Goal: Task Accomplishment & Management: Manage account settings

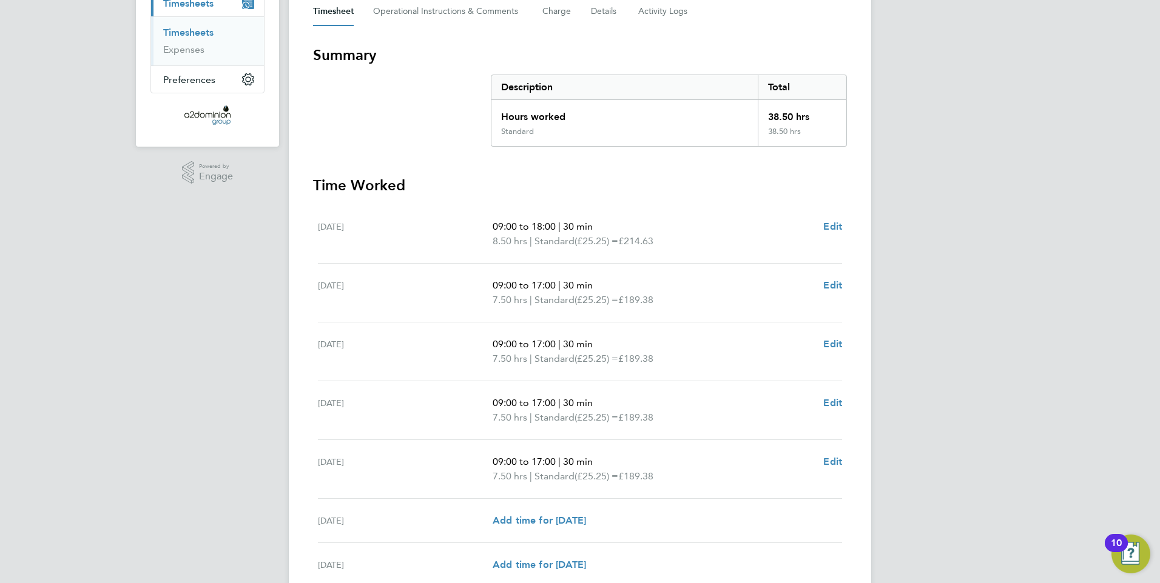
scroll to position [243, 0]
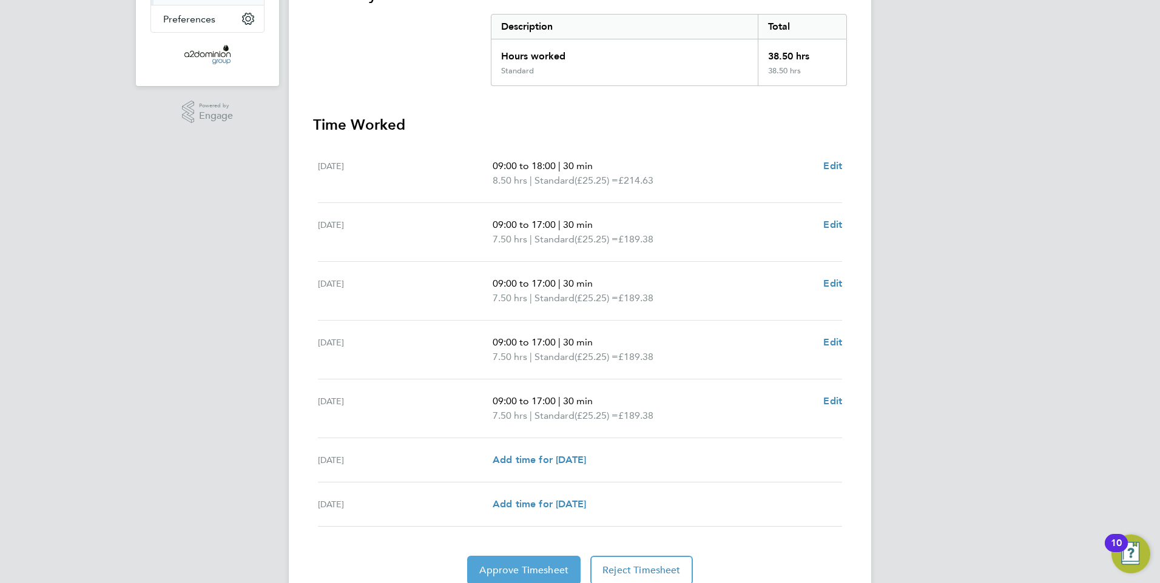
click at [499, 565] on span "Approve Timesheet" at bounding box center [523, 571] width 89 height 12
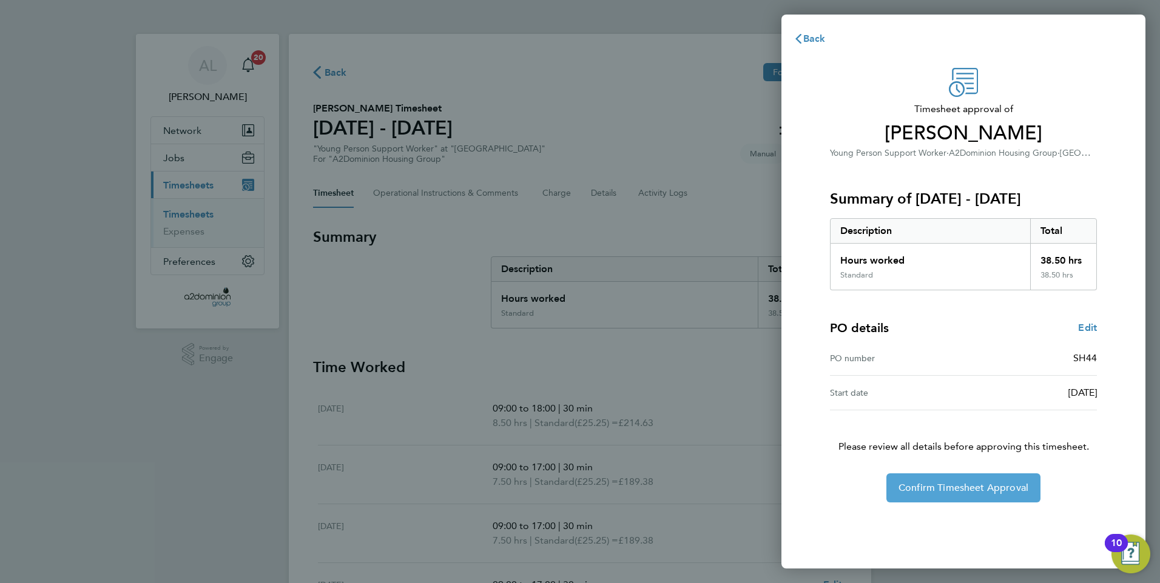
click at [964, 488] on span "Confirm Timesheet Approval" at bounding box center [963, 488] width 130 height 12
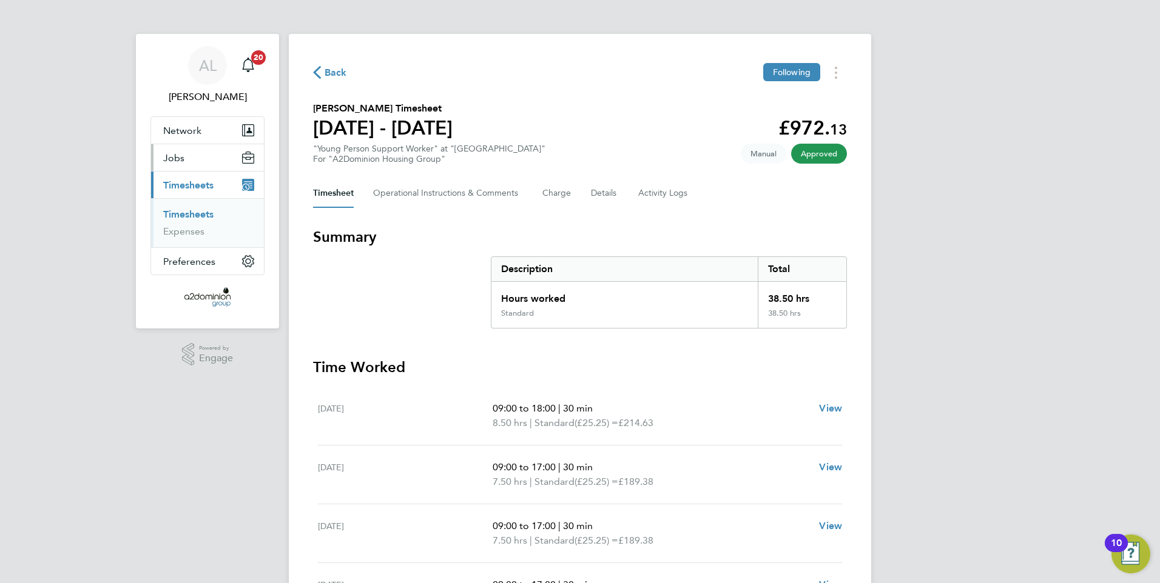
click at [247, 163] on icon "Main navigation" at bounding box center [248, 160] width 11 height 6
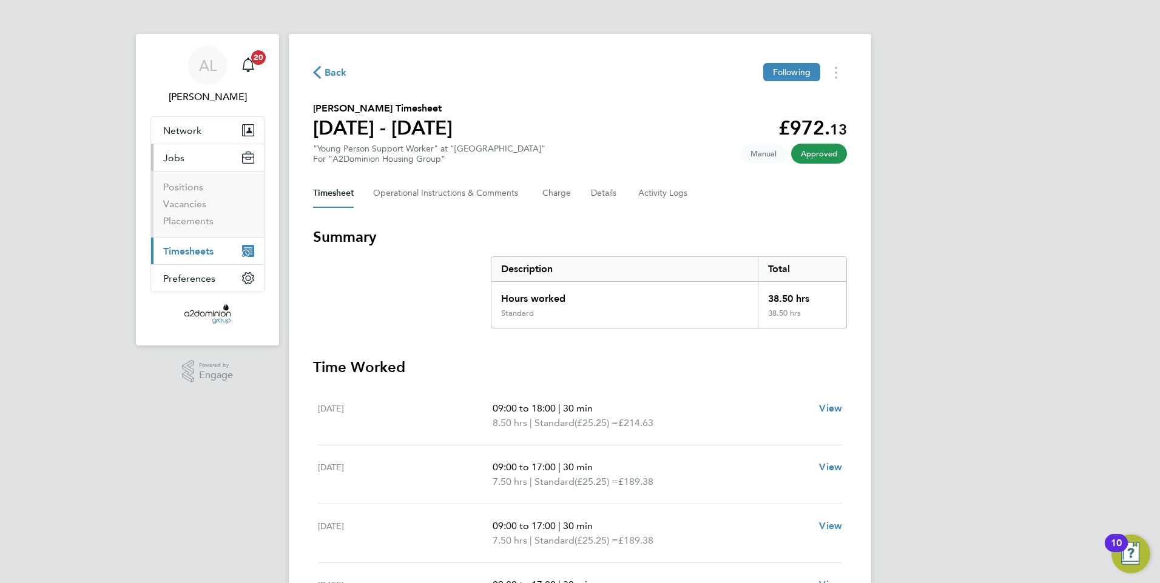
click at [183, 248] on span "Timesheets" at bounding box center [188, 252] width 50 height 12
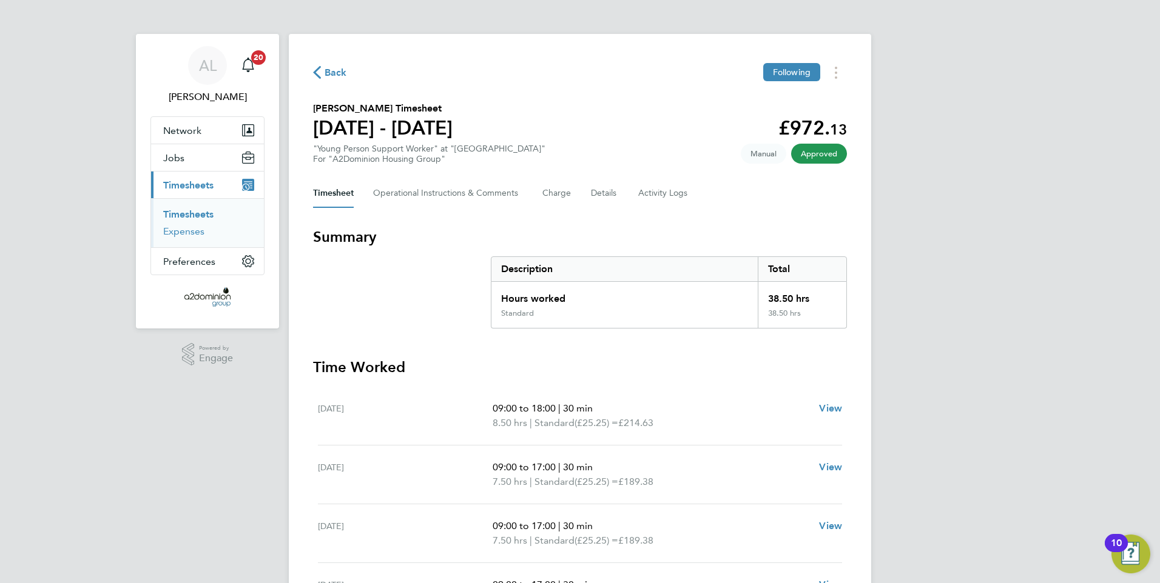
click at [191, 229] on link "Expenses" at bounding box center [183, 232] width 41 height 12
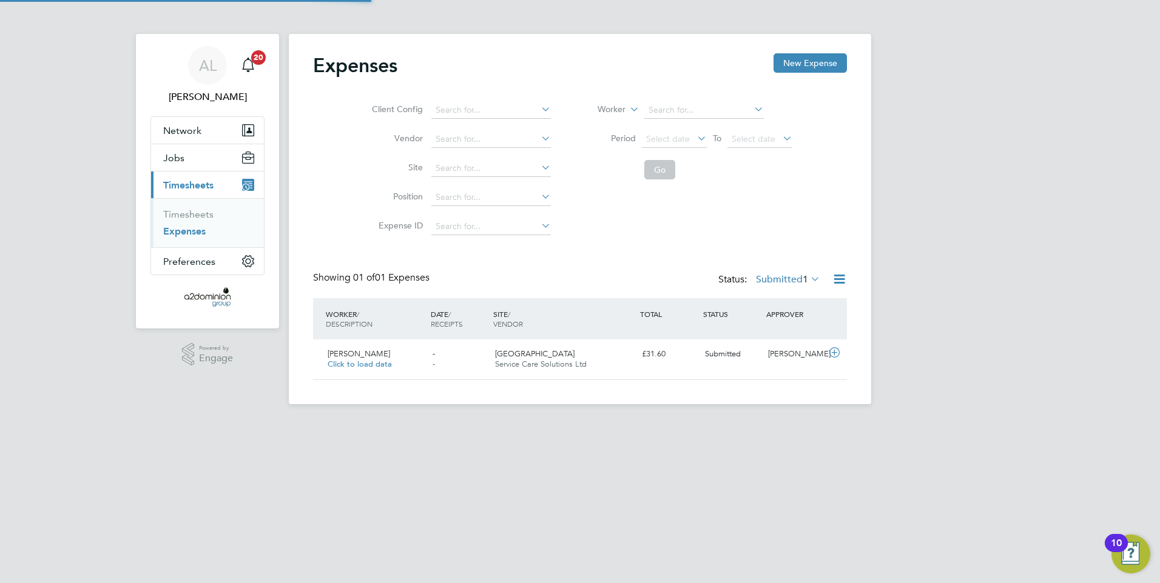
scroll to position [31, 147]
click at [378, 358] on span "[PERSON_NAME]" at bounding box center [359, 354] width 62 height 10
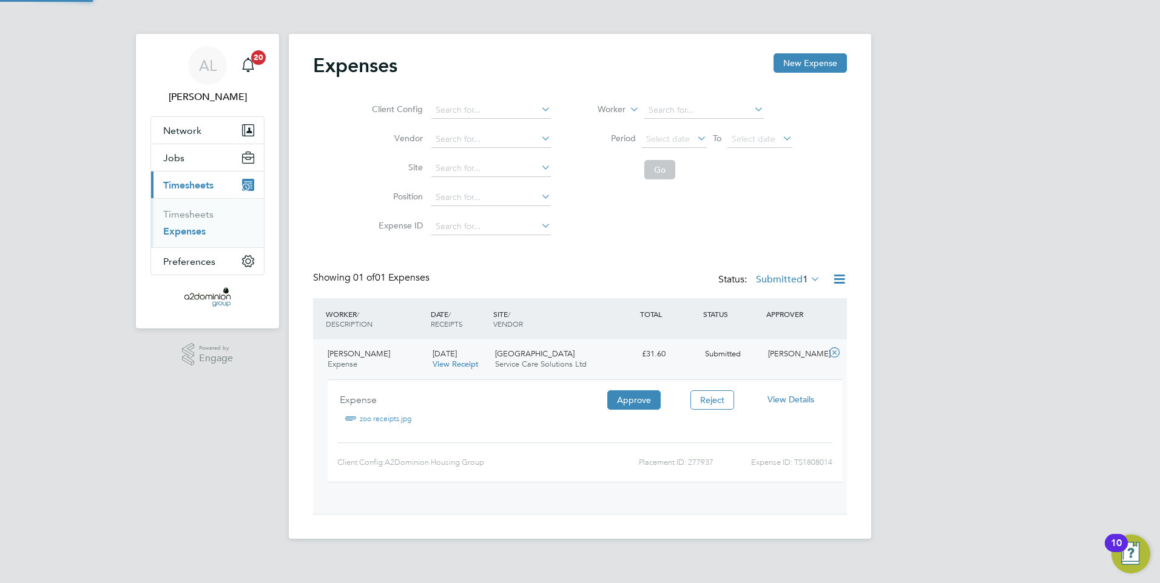
scroll to position [20, 218]
click at [391, 417] on link "zoo receipts.jpg" at bounding box center [386, 419] width 52 height 18
